Goal: Information Seeking & Learning: Find contact information

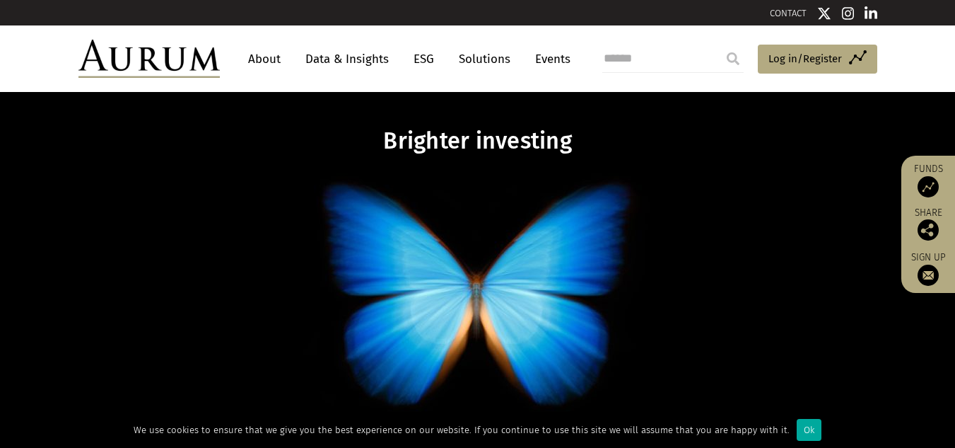
click at [788, 14] on link "CONTACT" at bounding box center [788, 13] width 37 height 11
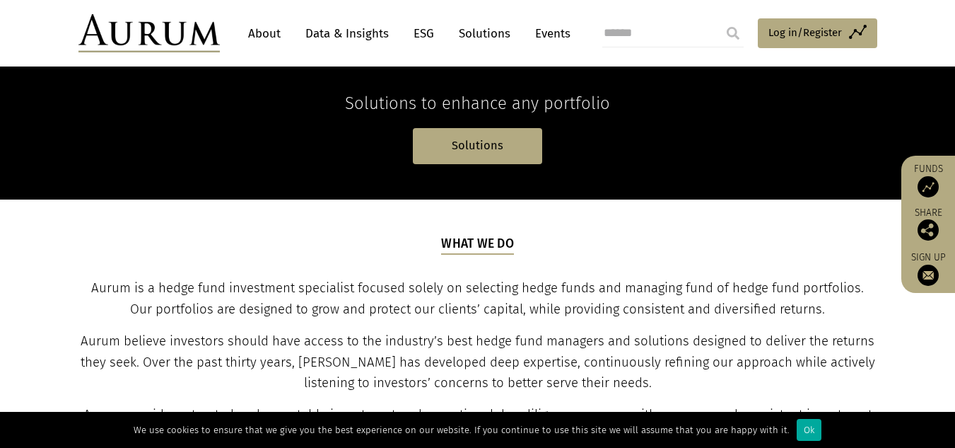
scroll to position [566, 0]
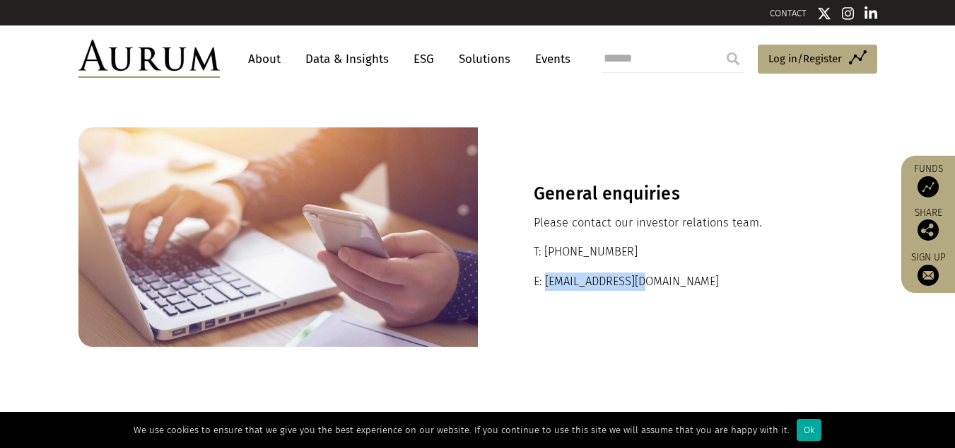
drag, startPoint x: 670, startPoint y: 276, endPoint x: 545, endPoint y: 277, distance: 125.1
click at [545, 277] on p "E: ir@aurumfunds.com" at bounding box center [678, 281] width 288 height 18
copy p "ir@aurumfunds.com"
click at [869, 9] on img at bounding box center [871, 13] width 13 height 14
